Goal: Information Seeking & Learning: Learn about a topic

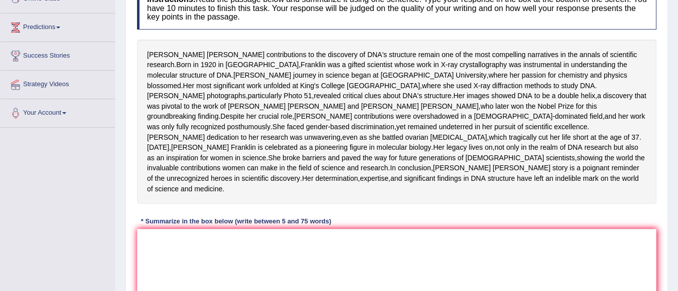
scroll to position [201, 0]
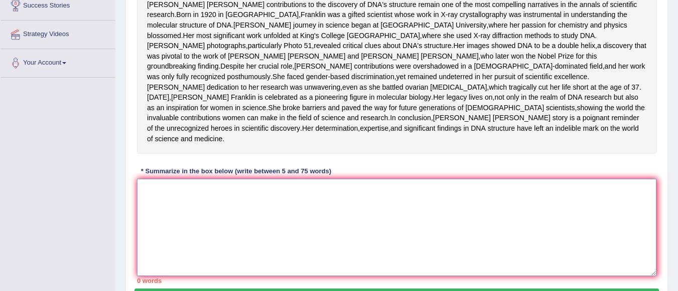
click at [218, 241] on textarea at bounding box center [396, 227] width 519 height 97
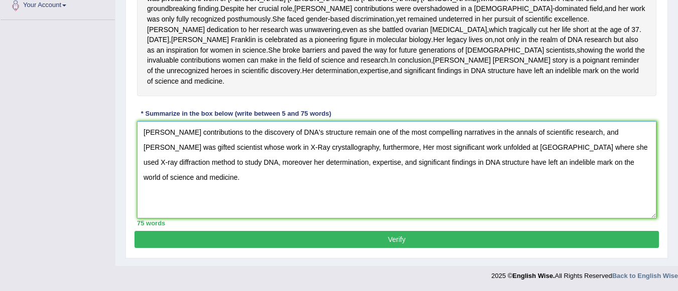
scroll to position [299, 0]
type textarea "Rosalind Franklin's contributions to the discovery of DNA's structure remain on…"
click at [368, 242] on button "Verify" at bounding box center [396, 239] width 524 height 17
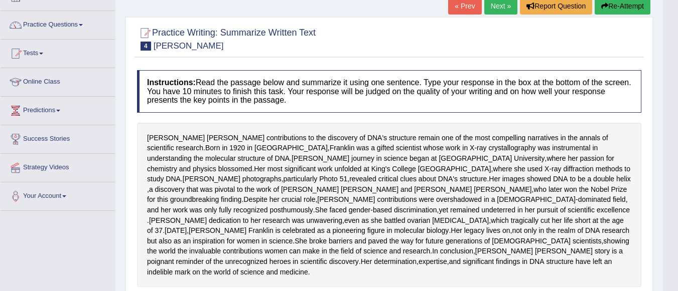
scroll to position [43, 0]
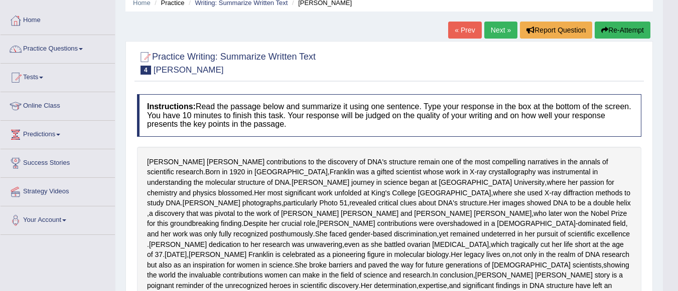
click at [495, 28] on link "Next »" at bounding box center [500, 30] width 33 height 17
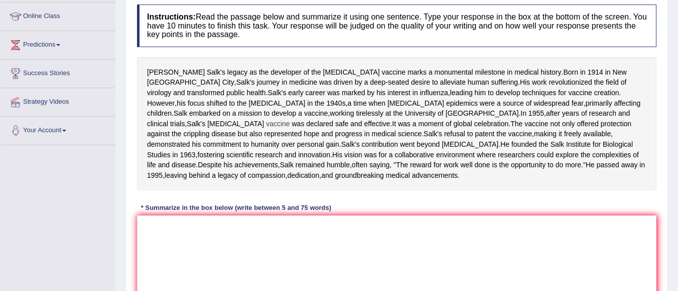
scroll to position [150, 0]
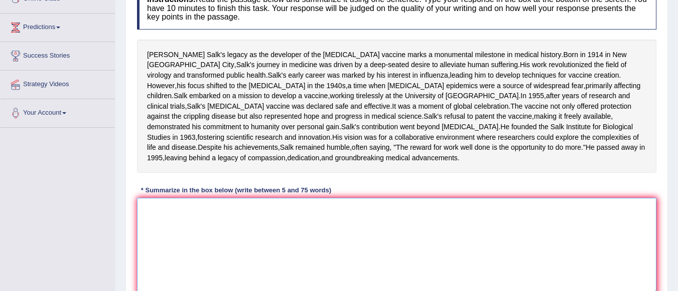
click at [176, 265] on textarea at bounding box center [396, 246] width 519 height 97
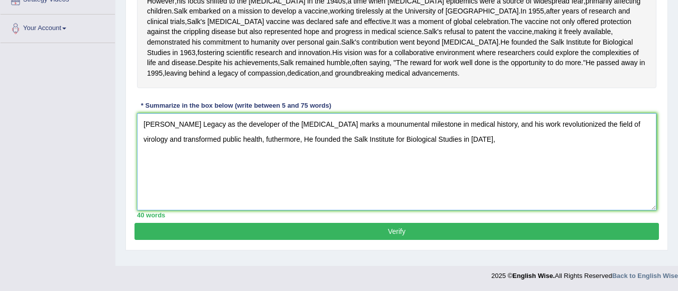
scroll to position [179, 0]
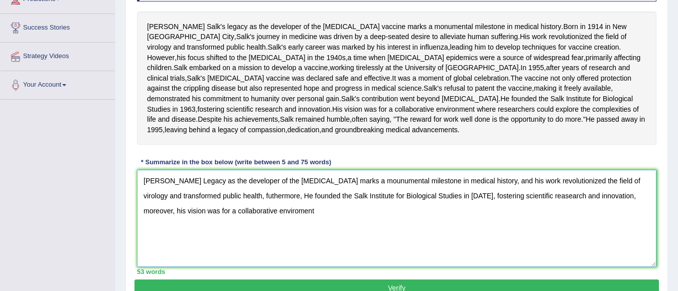
click at [254, 263] on textarea "Jonas Salk's Legacy as the developer of the polio vaccine marks a mounumental m…" at bounding box center [396, 218] width 519 height 97
click at [283, 266] on textarea "Jonas Salk's Legacy as the developer of the polio vaccine marks a mounumental m…" at bounding box center [396, 218] width 519 height 97
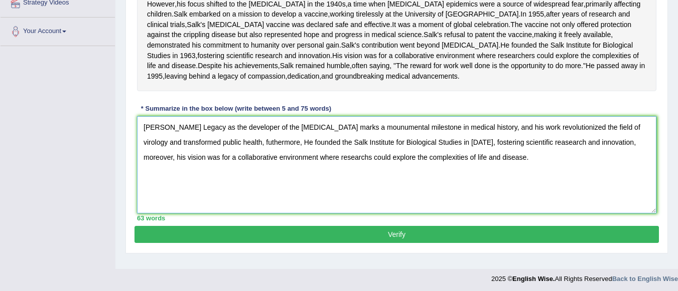
scroll to position [229, 0]
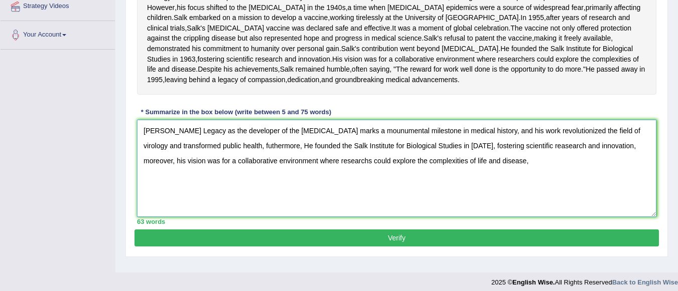
click at [620, 200] on textarea "Jonas Salk's Legacy as the developer of the polio vaccine marks a mounumental m…" at bounding box center [396, 168] width 519 height 97
click at [462, 215] on textarea "Jonas Salk's Legacy as the developer of the polio vaccine marks a mounumental m…" at bounding box center [396, 168] width 519 height 97
click at [590, 197] on textarea "Jonas Salk's Legacy as the developer of the polio vaccine marks a mounumental m…" at bounding box center [396, 168] width 519 height 97
drag, startPoint x: 597, startPoint y: 203, endPoint x: 612, endPoint y: 201, distance: 15.6
click at [600, 203] on textarea "Jonas Salk's Legacy as the developer of the polio vaccine marks a mounumental m…" at bounding box center [396, 168] width 519 height 97
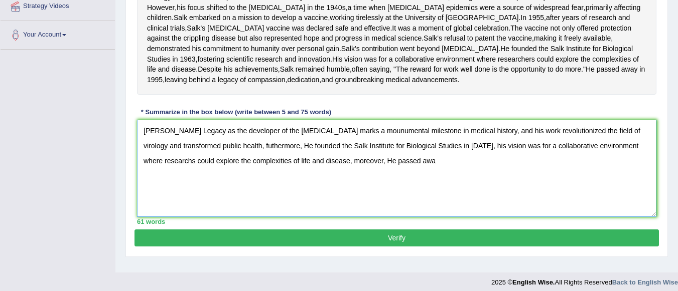
click at [394, 217] on textarea "Jonas Salk's Legacy as the developer of the polio vaccine marks a mounumental m…" at bounding box center [396, 168] width 519 height 97
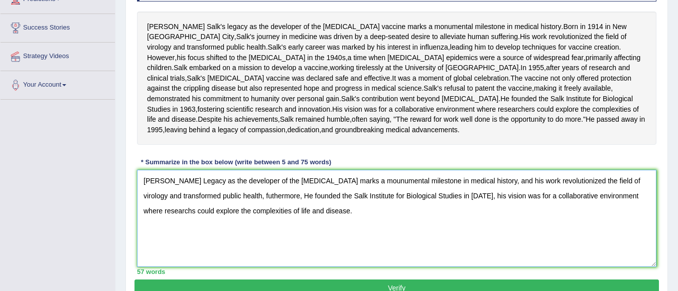
scroll to position [201, 0]
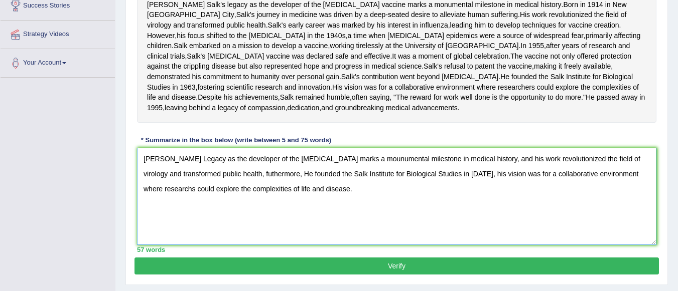
click at [226, 226] on textarea "Jonas Salk's Legacy as the developer of the polio vaccine marks a mounumental m…" at bounding box center [396, 196] width 519 height 97
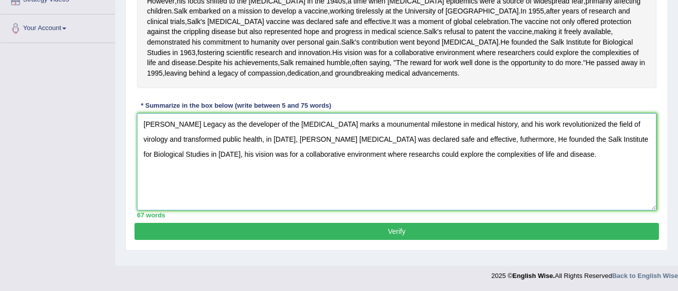
scroll to position [279, 0]
click at [498, 163] on textarea "Jonas Salk's Legacy as the developer of the polio vaccine marks a mounumental m…" at bounding box center [396, 161] width 519 height 97
click at [223, 150] on textarea "Jonas Salk's Legacy as the developer of the polio vaccine marks a mounumental m…" at bounding box center [396, 161] width 519 height 97
drag, startPoint x: 489, startPoint y: 149, endPoint x: 500, endPoint y: 148, distance: 11.0
click at [489, 148] on textarea "Jonas Salk's Legacy as the developer of the polio vaccine marks a mounumental m…" at bounding box center [396, 161] width 519 height 97
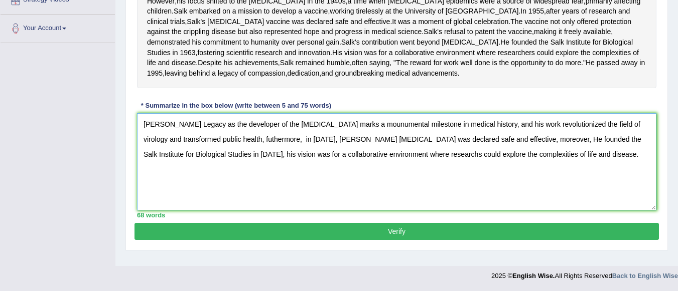
click at [488, 147] on textarea "Jonas Salk's Legacy as the developer of the polio vaccine marks a mounumental m…" at bounding box center [396, 161] width 519 height 97
click at [492, 148] on textarea "Jonas Salk's Legacy as the developer of the polio vaccine marks a mounumental m…" at bounding box center [396, 161] width 519 height 97
type textarea "Jonas Salk's Legacy as the developer of the polio vaccine marks a mounumental m…"
click at [394, 240] on button "Verify" at bounding box center [396, 231] width 524 height 17
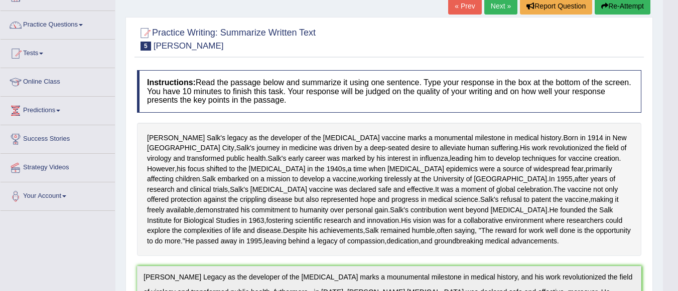
scroll to position [42, 0]
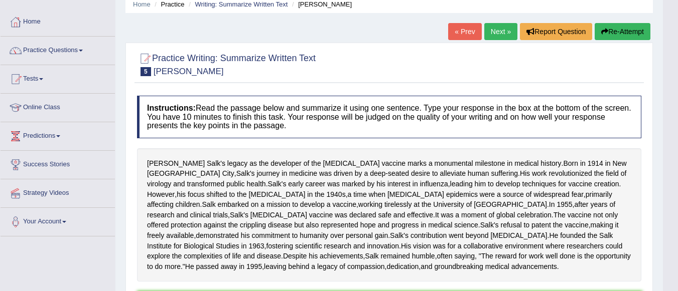
click at [499, 28] on link "Next »" at bounding box center [500, 31] width 33 height 17
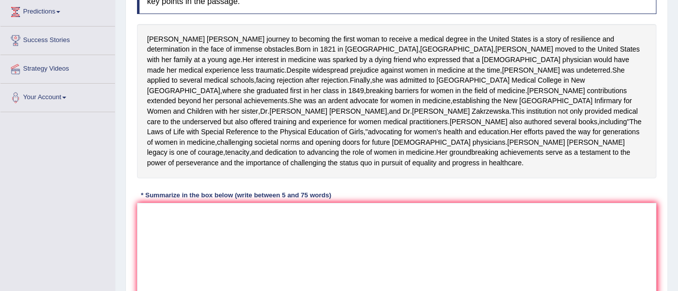
scroll to position [189, 0]
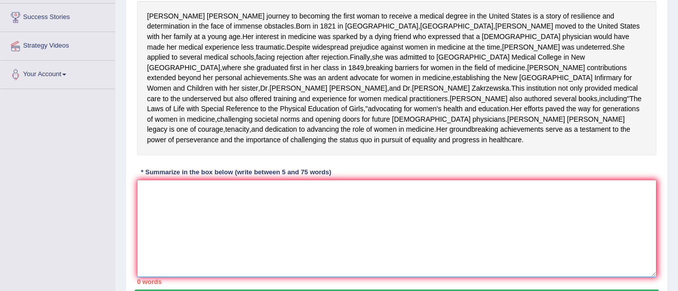
click at [280, 241] on textarea at bounding box center [396, 228] width 519 height 97
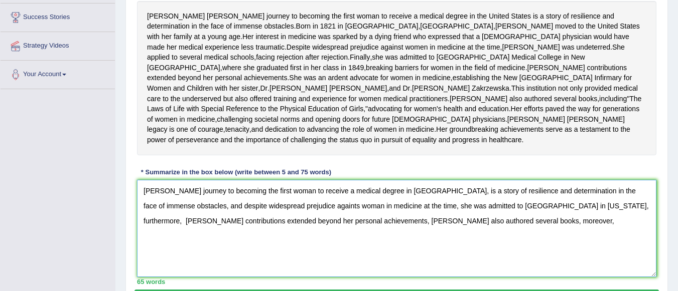
drag, startPoint x: 474, startPoint y: 233, endPoint x: 493, endPoint y: 240, distance: 21.0
click at [474, 233] on textarea "Elizabeth Blackwell's journey to becoming the first woman to receive a medical …" at bounding box center [396, 228] width 519 height 97
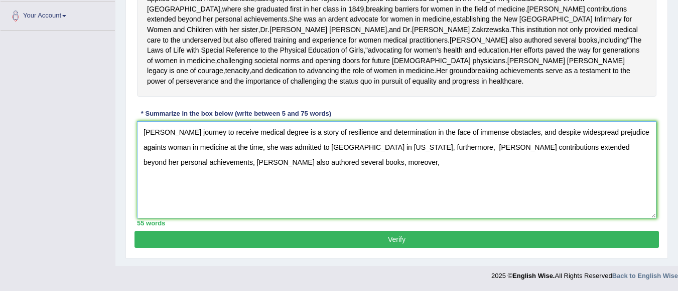
scroll to position [239, 0]
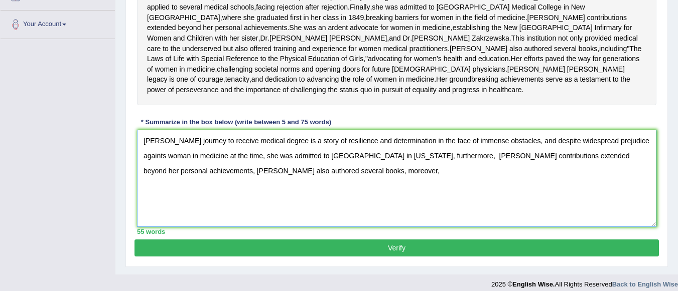
click at [431, 208] on textarea "Elizabeth Blackwell's journey to receive medical degree is a story of resilienc…" at bounding box center [396, 178] width 519 height 97
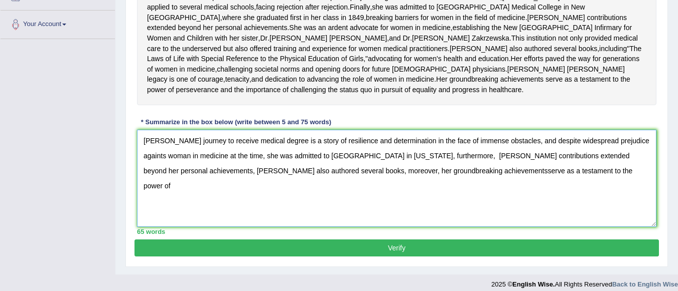
click at [375, 209] on textarea "Elizabeth Blackwell's journey to receive medical degree is a story of resilienc…" at bounding box center [396, 178] width 519 height 97
click at [523, 215] on textarea "Elizabeth Blackwell's journey to receive medical degree is a story of resilienc…" at bounding box center [396, 178] width 519 height 97
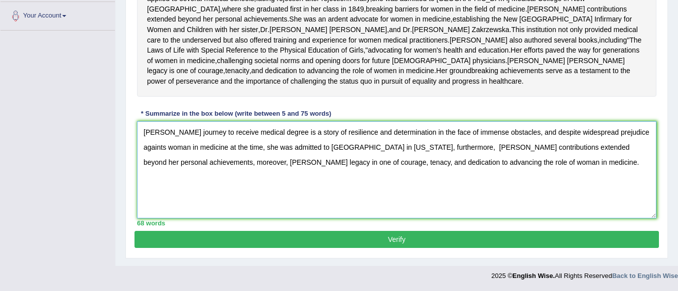
type textarea "Elizabeth Blackwell's journey to receive medical degree is a story of resilienc…"
click at [374, 238] on button "Verify" at bounding box center [396, 239] width 524 height 17
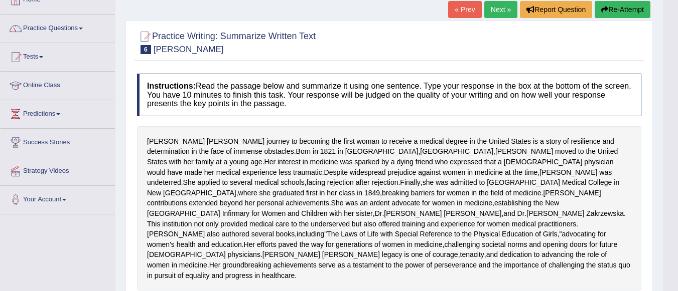
scroll to position [63, 0]
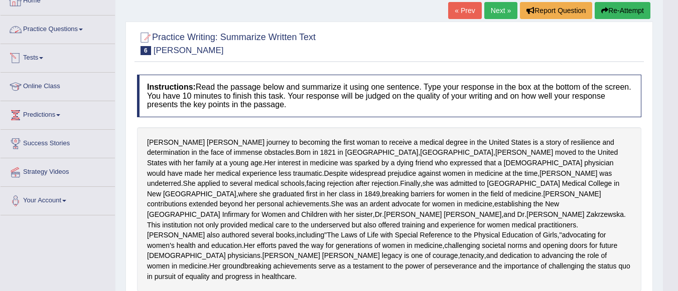
click at [79, 31] on link "Practice Questions" at bounding box center [58, 28] width 114 height 25
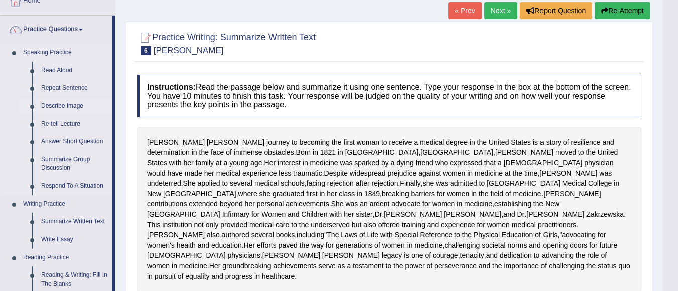
click at [71, 109] on link "Describe Image" at bounding box center [75, 106] width 76 height 18
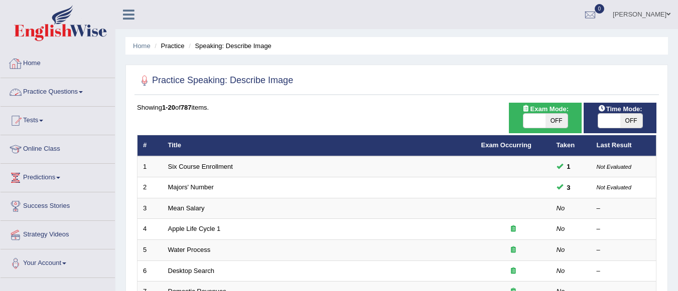
click at [72, 95] on link "Practice Questions" at bounding box center [58, 90] width 114 height 25
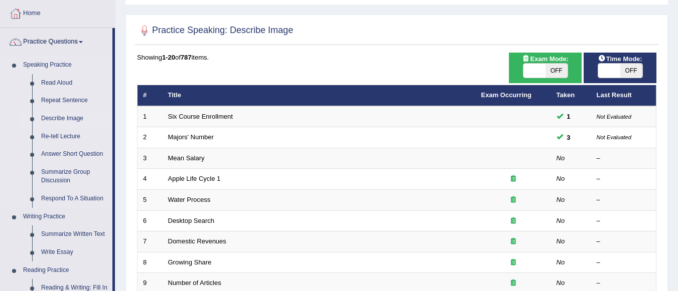
scroll to position [100, 0]
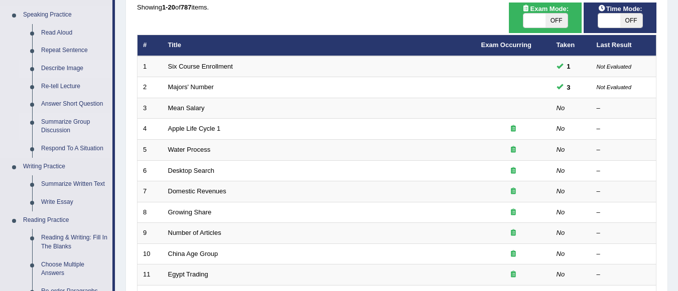
click at [70, 117] on link "Summarize Group Discussion" at bounding box center [75, 126] width 76 height 27
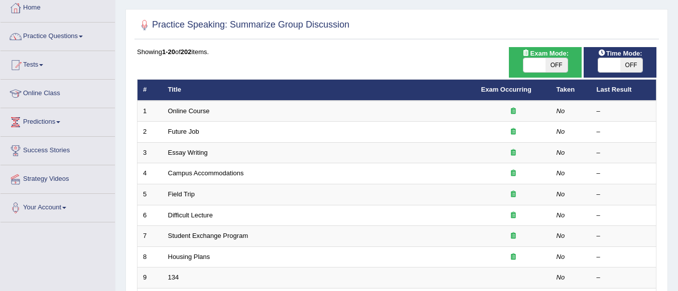
scroll to position [100, 0]
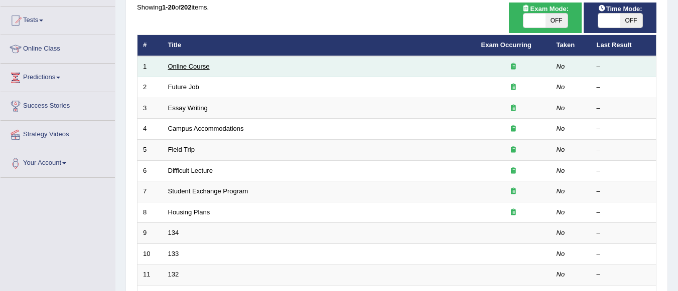
click at [196, 66] on link "Online Course" at bounding box center [189, 67] width 42 height 8
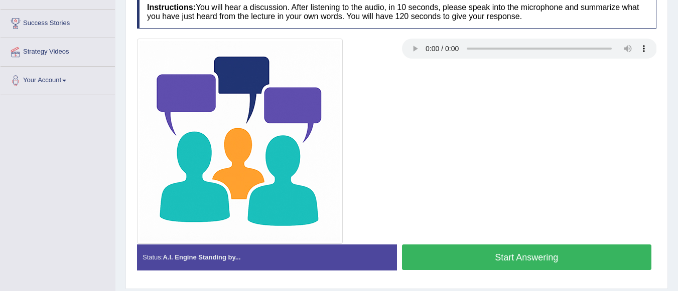
scroll to position [201, 0]
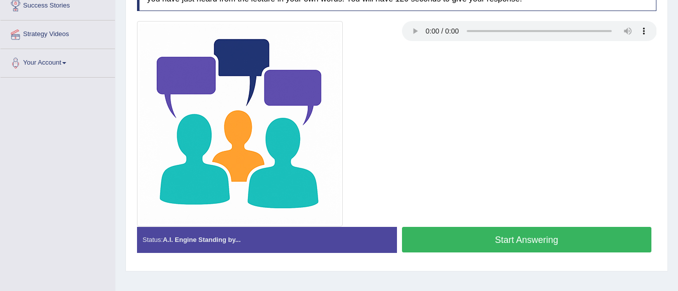
click at [479, 236] on button "Start Answering" at bounding box center [527, 240] width 250 height 26
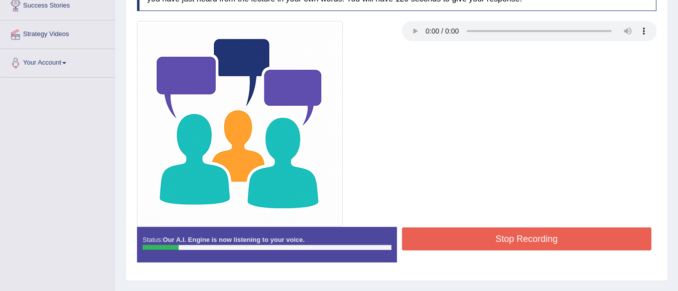
click at [479, 236] on button "Stop Recording" at bounding box center [527, 239] width 250 height 23
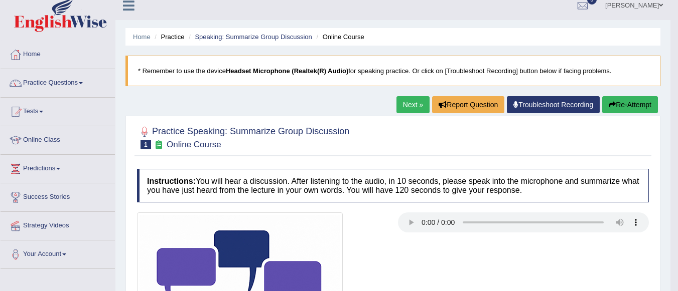
scroll to position [0, 0]
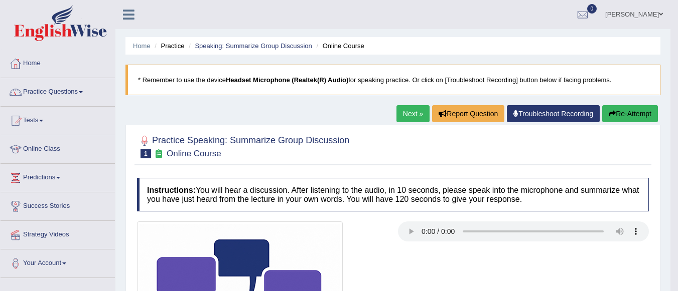
click at [624, 111] on button "Re-Attempt" at bounding box center [630, 113] width 56 height 17
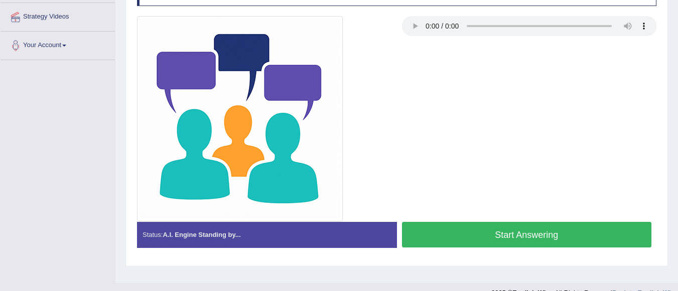
scroll to position [235, 0]
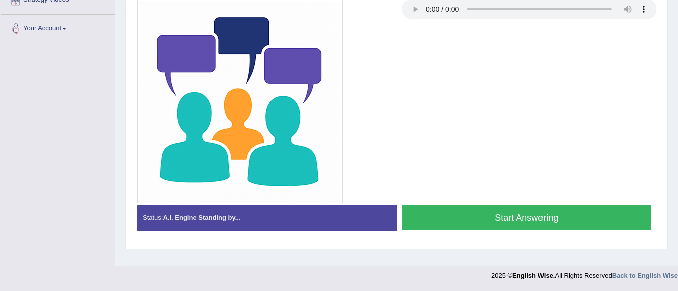
click at [525, 216] on button "Start Answering" at bounding box center [527, 218] width 250 height 26
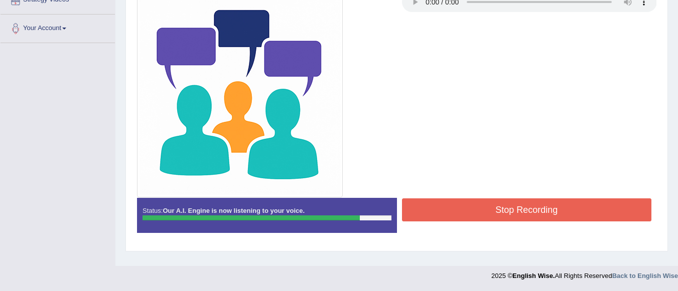
click at [398, 209] on div "Stop Recording" at bounding box center [527, 212] width 260 height 26
click at [417, 210] on button "Stop Recording" at bounding box center [527, 210] width 250 height 23
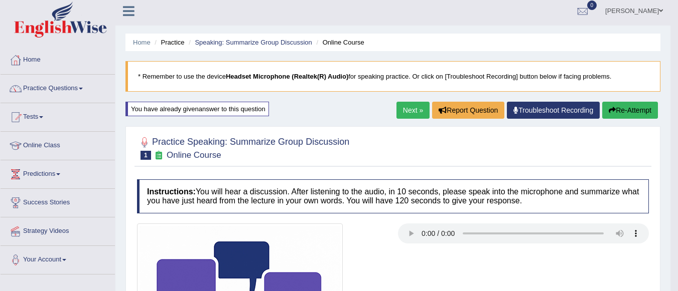
scroll to position [0, 0]
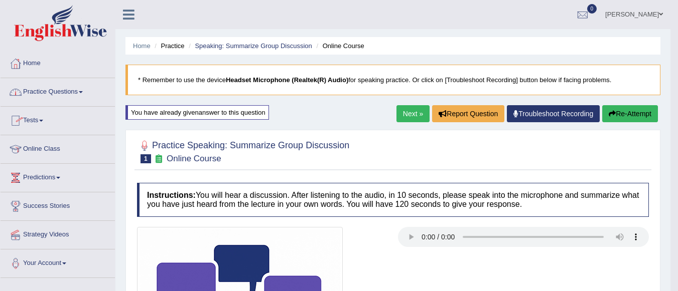
click at [408, 112] on link "Next »" at bounding box center [412, 113] width 33 height 17
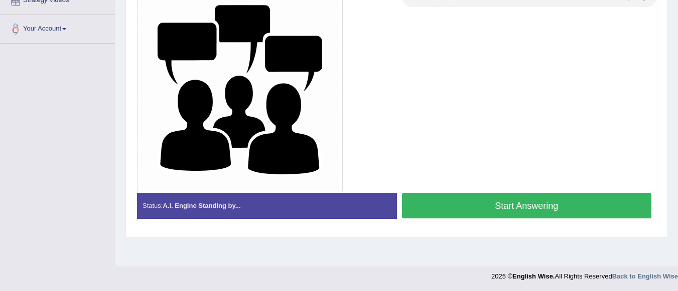
scroll to position [235, 0]
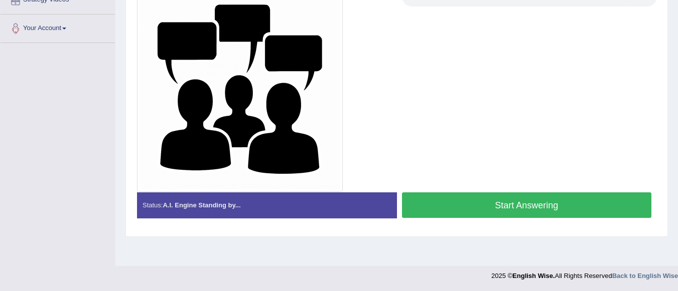
click at [533, 210] on button "Start Answering" at bounding box center [527, 206] width 250 height 26
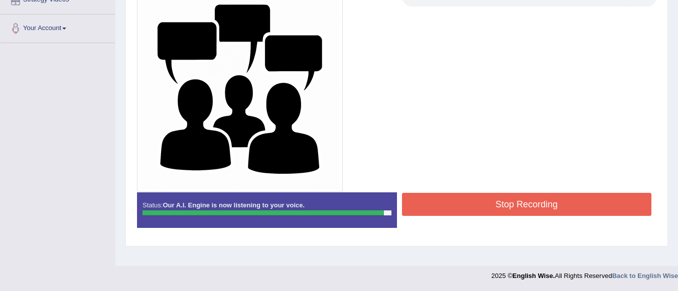
click at [459, 197] on button "Stop Recording" at bounding box center [527, 204] width 250 height 23
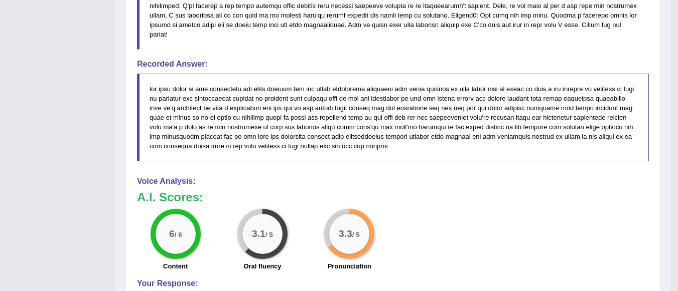
scroll to position [600, 0]
